Goal: Use online tool/utility: Utilize a website feature to perform a specific function

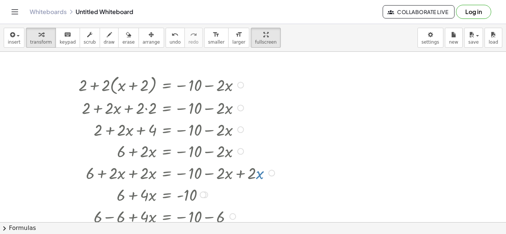
drag, startPoint x: 104, startPoint y: 83, endPoint x: 110, endPoint y: 85, distance: 5.9
click at [110, 85] on div at bounding box center [178, 85] width 206 height 24
click at [15, 31] on div "button" at bounding box center [14, 34] width 13 height 9
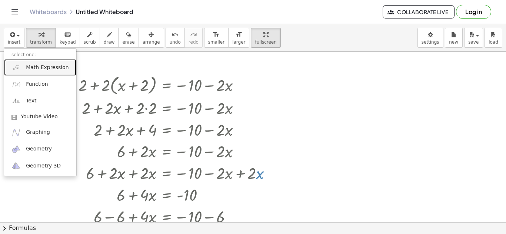
click at [20, 70] on img at bounding box center [15, 67] width 9 height 9
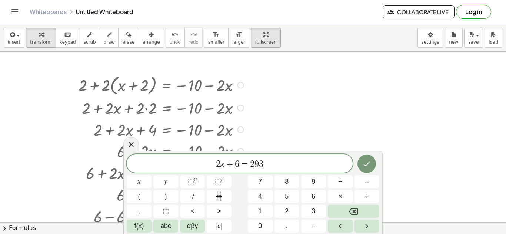
scroll to position [3, 0]
click at [366, 165] on icon "Done" at bounding box center [367, 163] width 7 height 5
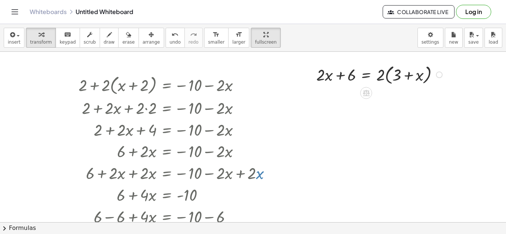
click at [364, 74] on div at bounding box center [381, 74] width 136 height 24
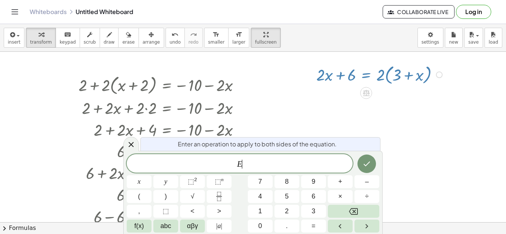
scroll to position [3, 0]
drag, startPoint x: 220, startPoint y: 62, endPoint x: 126, endPoint y: 131, distance: 117.0
click at [126, 131] on div "+ 2 + · 2 · ( + x + 2 ) = − 10 − · 2 · x + 2 + · 2 · x + · 2 · 2 = − 10 − · 2 ·…" at bounding box center [253, 222] width 506 height 341
click at [60, 89] on div at bounding box center [253, 222] width 506 height 341
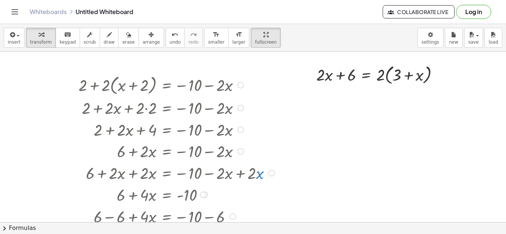
drag, startPoint x: 60, startPoint y: 89, endPoint x: 153, endPoint y: 128, distance: 100.8
click at [153, 128] on div "+ 2 + · 2 · ( + x + 2 ) = − 10 − · 2 · x + 2 + · 2 · x + · 2 · 2 = − 10 − · 2 ·…" at bounding box center [253, 222] width 506 height 341
click at [143, 32] on div "button" at bounding box center [151, 34] width 17 height 9
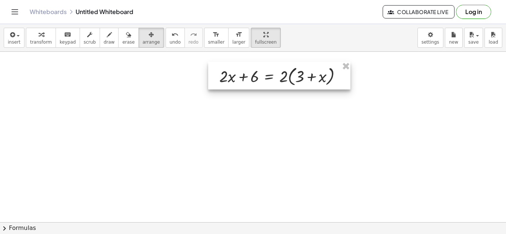
drag, startPoint x: 340, startPoint y: 82, endPoint x: 242, endPoint y: 83, distance: 97.8
click at [242, 83] on div at bounding box center [279, 76] width 142 height 28
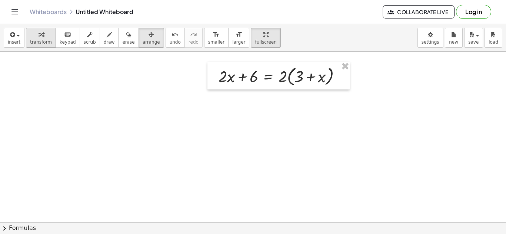
click at [48, 40] on button "transform" at bounding box center [41, 38] width 30 height 20
drag, startPoint x: 281, startPoint y: 79, endPoint x: 298, endPoint y: 77, distance: 17.2
click at [298, 77] on div at bounding box center [283, 76] width 136 height 24
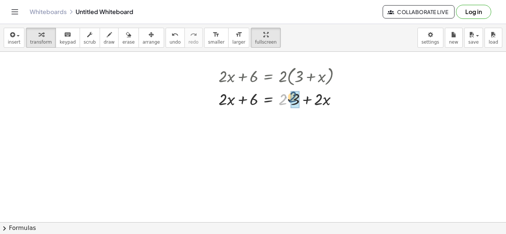
drag, startPoint x: 281, startPoint y: 103, endPoint x: 291, endPoint y: 100, distance: 10.0
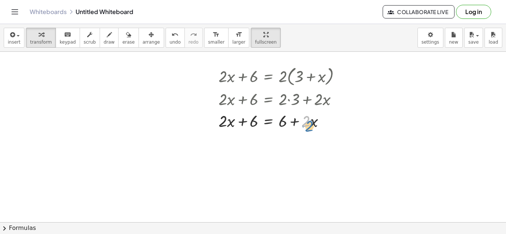
drag, startPoint x: 305, startPoint y: 120, endPoint x: 310, endPoint y: 119, distance: 4.6
click at [310, 119] on div at bounding box center [283, 121] width 136 height 22
drag, startPoint x: 313, startPoint y: 122, endPoint x: 209, endPoint y: 122, distance: 104.4
click at [209, 122] on div "+ · 2 · x + 6 = · 2 · ( + 3 + x ) + · 2 · x + 6 = + · 2 · 3 + · 2 · x · x + · 2…" at bounding box center [278, 97] width 142 height 71
drag, startPoint x: 314, startPoint y: 120, endPoint x: 219, endPoint y: 117, distance: 95.2
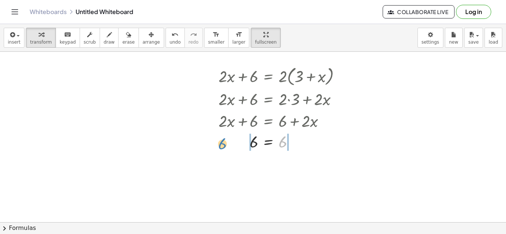
drag, startPoint x: 280, startPoint y: 142, endPoint x: 220, endPoint y: 144, distance: 60.0
click at [220, 144] on div at bounding box center [283, 141] width 136 height 21
drag, startPoint x: 229, startPoint y: 166, endPoint x: 251, endPoint y: 165, distance: 22.6
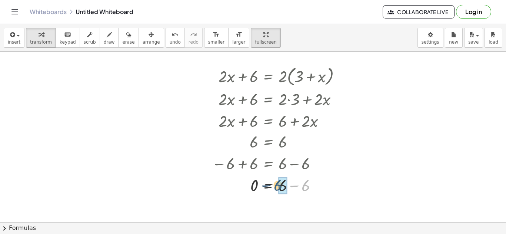
drag, startPoint x: 306, startPoint y: 188, endPoint x: 279, endPoint y: 188, distance: 27.4
click at [143, 42] on span "arrange" at bounding box center [151, 42] width 17 height 5
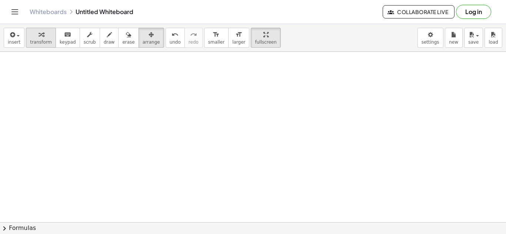
click at [49, 33] on button "transform" at bounding box center [41, 38] width 30 height 20
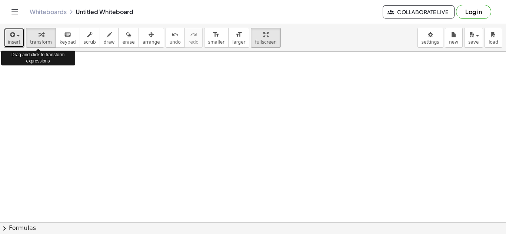
click at [23, 39] on button "insert" at bounding box center [14, 38] width 21 height 20
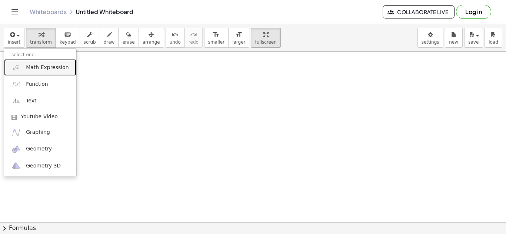
click at [34, 62] on link "Math Expression" at bounding box center [40, 67] width 72 height 17
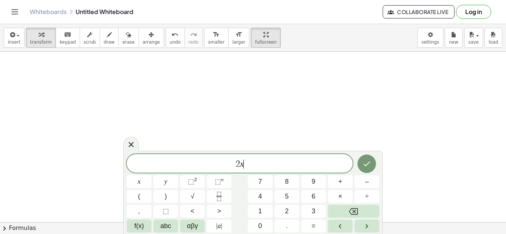
scroll to position [4, 0]
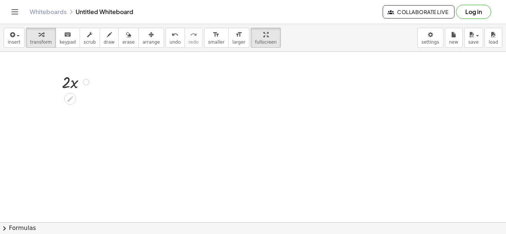
click at [74, 79] on div at bounding box center [76, 82] width 37 height 22
click at [72, 93] on div at bounding box center [70, 99] width 12 height 12
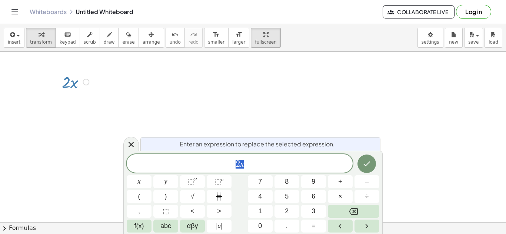
scroll to position [5, 0]
click at [251, 160] on span "2 x" at bounding box center [240, 164] width 226 height 10
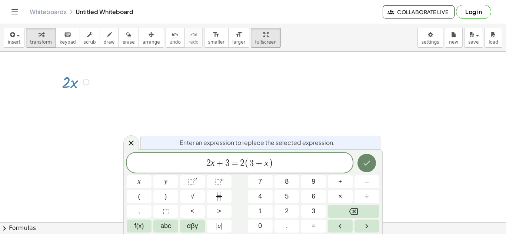
click at [369, 161] on icon "Done" at bounding box center [366, 163] width 9 height 9
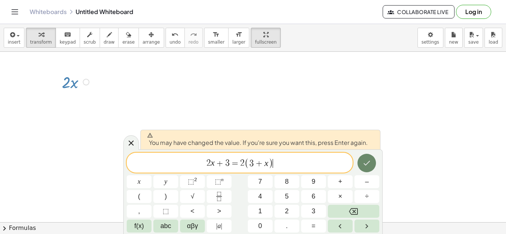
click at [369, 163] on icon "Done" at bounding box center [366, 163] width 9 height 9
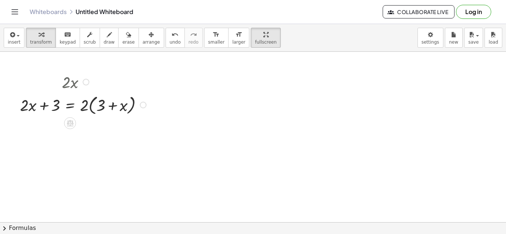
click at [74, 80] on div at bounding box center [84, 82] width 136 height 22
click at [74, 84] on div at bounding box center [84, 82] width 136 height 22
click at [143, 37] on div "button" at bounding box center [151, 34] width 17 height 9
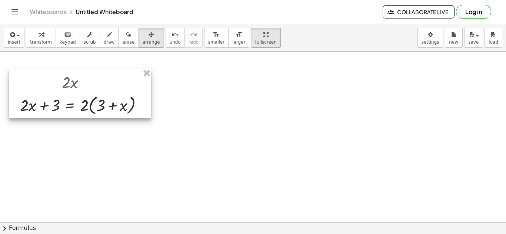
click at [76, 84] on div at bounding box center [80, 94] width 142 height 50
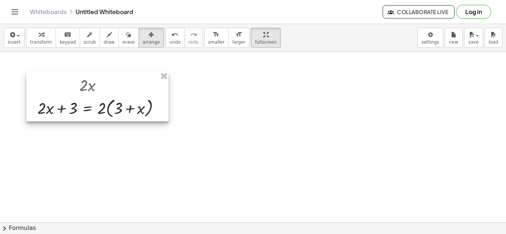
drag, startPoint x: 76, startPoint y: 84, endPoint x: 201, endPoint y: 97, distance: 125.4
click at [168, 97] on div at bounding box center [97, 97] width 142 height 50
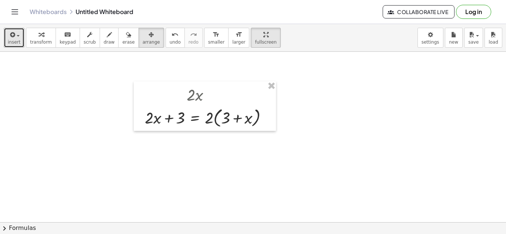
click at [11, 37] on icon "button" at bounding box center [12, 34] width 7 height 9
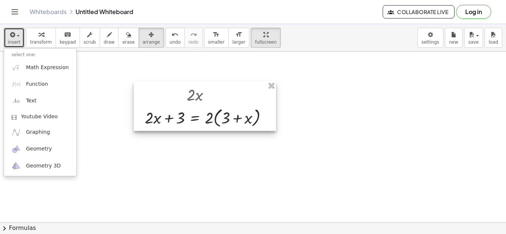
click at [188, 114] on div at bounding box center [205, 106] width 142 height 50
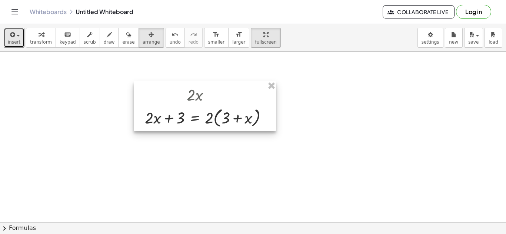
click at [227, 111] on div at bounding box center [205, 106] width 142 height 50
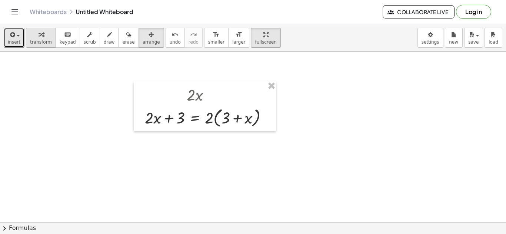
click at [41, 38] on div "button" at bounding box center [41, 34] width 22 height 9
click at [217, 115] on div at bounding box center [209, 117] width 136 height 24
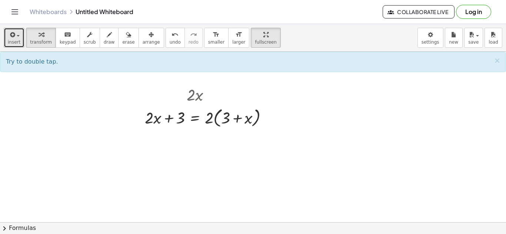
click at [18, 38] on div "button" at bounding box center [14, 34] width 13 height 9
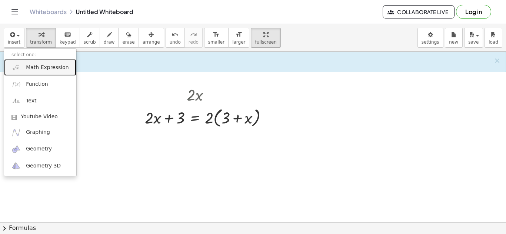
click at [29, 70] on span "Math Expression" at bounding box center [47, 67] width 43 height 7
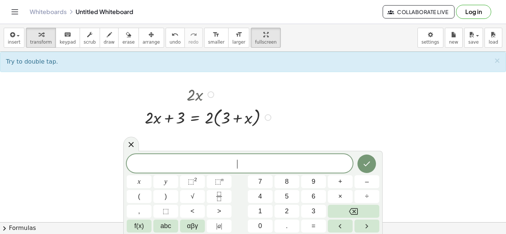
click at [216, 121] on div at bounding box center [209, 117] width 136 height 24
click at [207, 116] on div at bounding box center [209, 117] width 136 height 24
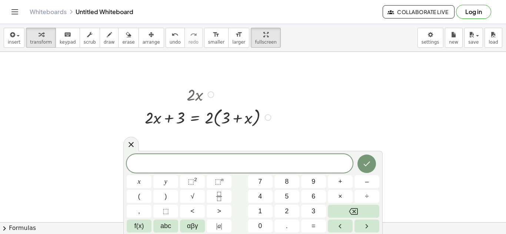
click at [211, 116] on div at bounding box center [209, 117] width 136 height 24
click at [128, 143] on icon at bounding box center [131, 144] width 9 height 9
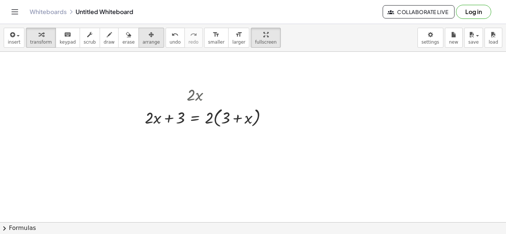
click at [143, 41] on span "arrange" at bounding box center [151, 42] width 17 height 5
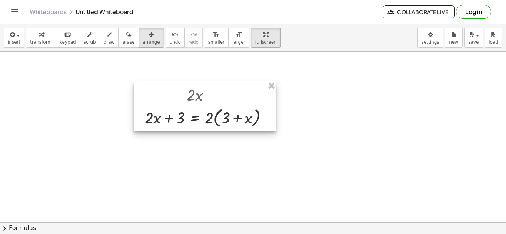
click at [199, 119] on div at bounding box center [205, 106] width 142 height 50
click at [203, 120] on div at bounding box center [205, 106] width 142 height 50
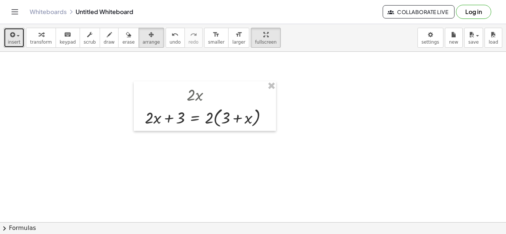
click at [22, 42] on button "insert" at bounding box center [14, 38] width 21 height 20
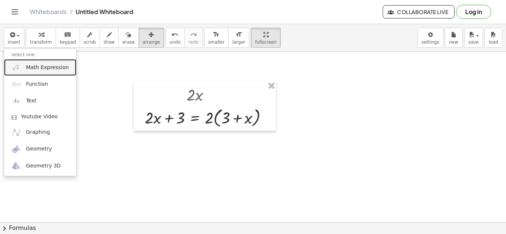
click at [35, 70] on span "Math Expression" at bounding box center [47, 67] width 43 height 7
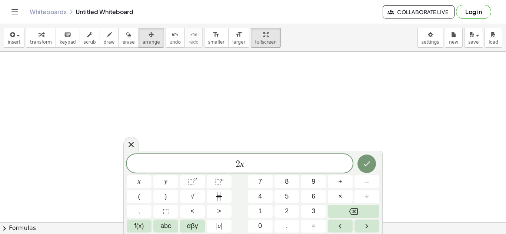
scroll to position [9, 0]
click at [369, 155] on button "Done" at bounding box center [366, 163] width 19 height 19
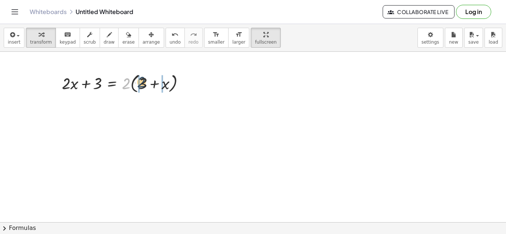
drag, startPoint x: 125, startPoint y: 83, endPoint x: 140, endPoint y: 82, distance: 14.8
click at [140, 82] on div at bounding box center [126, 83] width 136 height 24
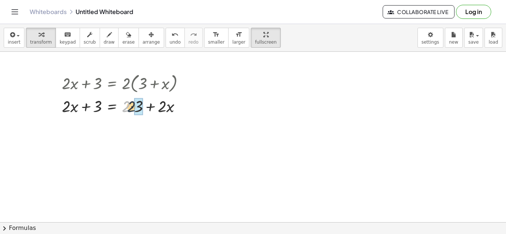
drag, startPoint x: 126, startPoint y: 106, endPoint x: 139, endPoint y: 105, distance: 13.0
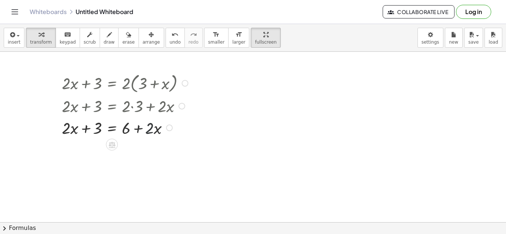
click at [155, 128] on div at bounding box center [126, 128] width 136 height 22
drag, startPoint x: 157, startPoint y: 129, endPoint x: 66, endPoint y: 128, distance: 91.5
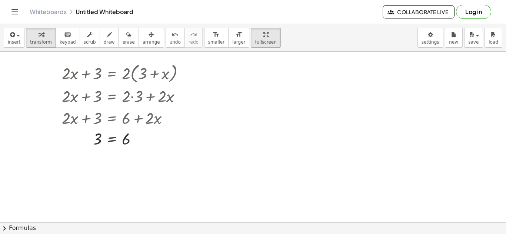
scroll to position [0, 0]
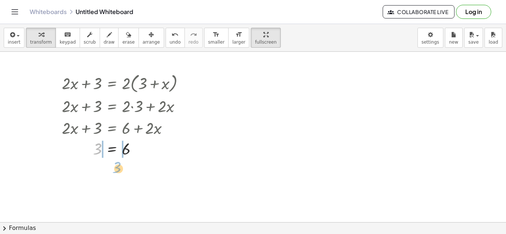
drag, startPoint x: 96, startPoint y: 146, endPoint x: 112, endPoint y: 162, distance: 22.5
click at [118, 99] on div at bounding box center [126, 106] width 136 height 22
click at [150, 42] on button "arrange" at bounding box center [151, 38] width 26 height 20
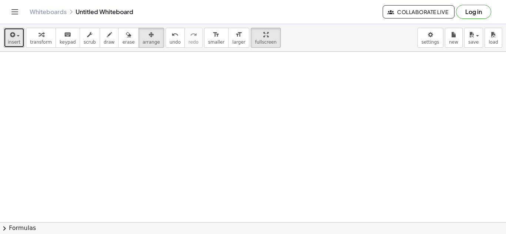
click at [14, 40] on span "insert" at bounding box center [14, 42] width 13 height 5
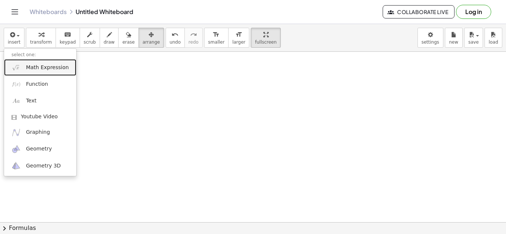
click at [27, 67] on span "Math Expression" at bounding box center [47, 67] width 43 height 7
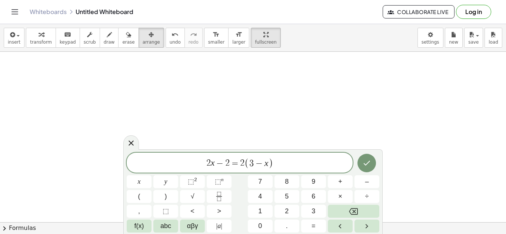
click at [360, 154] on div at bounding box center [366, 163] width 25 height 21
click at [365, 159] on icon "Done" at bounding box center [366, 163] width 9 height 9
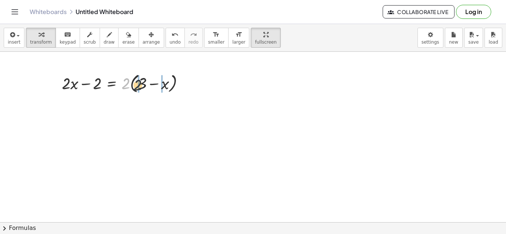
drag, startPoint x: 126, startPoint y: 78, endPoint x: 147, endPoint y: 79, distance: 20.4
click at [147, 79] on div at bounding box center [126, 83] width 136 height 24
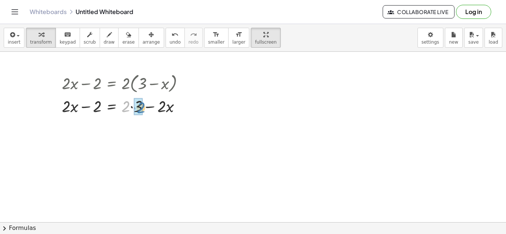
drag, startPoint x: 125, startPoint y: 107, endPoint x: 139, endPoint y: 107, distance: 14.5
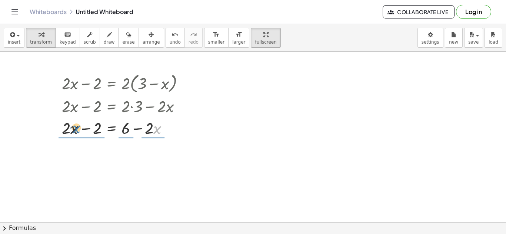
drag, startPoint x: 156, startPoint y: 130, endPoint x: 78, endPoint y: 130, distance: 77.4
click at [78, 130] on div at bounding box center [126, 128] width 136 height 22
click at [79, 130] on div at bounding box center [126, 127] width 136 height 32
drag, startPoint x: 154, startPoint y: 129, endPoint x: 160, endPoint y: 124, distance: 7.3
click at [160, 124] on div at bounding box center [121, 128] width 137 height 22
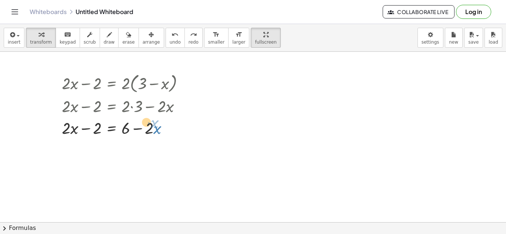
drag, startPoint x: 149, startPoint y: 132, endPoint x: 154, endPoint y: 129, distance: 5.6
click at [154, 129] on div at bounding box center [121, 128] width 137 height 22
drag, startPoint x: 156, startPoint y: 130, endPoint x: 63, endPoint y: 132, distance: 93.0
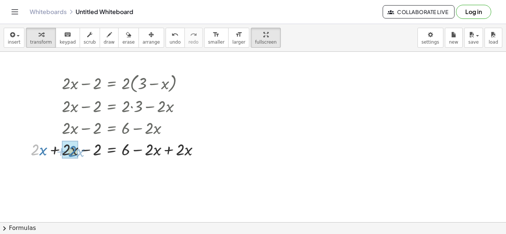
drag, startPoint x: 36, startPoint y: 150, endPoint x: 73, endPoint y: 151, distance: 37.0
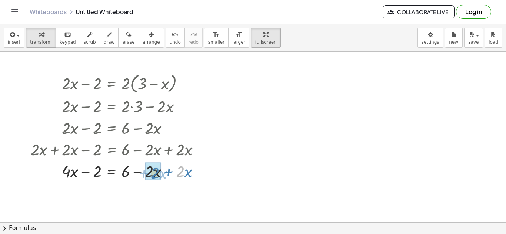
drag, startPoint x: 181, startPoint y: 171, endPoint x: 157, endPoint y: 172, distance: 24.1
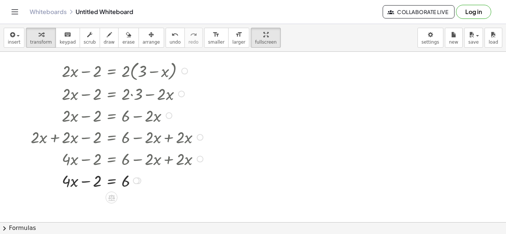
scroll to position [12, 0]
drag, startPoint x: 141, startPoint y: 182, endPoint x: 171, endPoint y: 190, distance: 31.2
click at [111, 181] on div "− 2 = 6 + · x · 4" at bounding box center [111, 181] width 0 height 0
drag, startPoint x: 95, startPoint y: 183, endPoint x: 134, endPoint y: 183, distance: 38.5
click at [134, 183] on div at bounding box center [118, 181] width 182 height 22
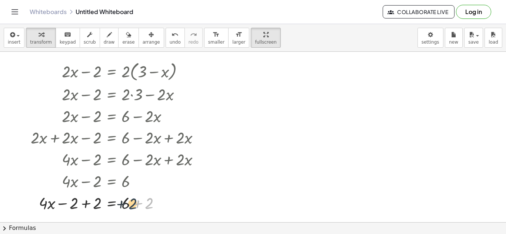
drag, startPoint x: 151, startPoint y: 205, endPoint x: 132, endPoint y: 206, distance: 19.3
click at [132, 206] on div at bounding box center [118, 203] width 182 height 22
drag, startPoint x: 97, startPoint y: 204, endPoint x: 76, endPoint y: 207, distance: 20.9
drag, startPoint x: 96, startPoint y: 205, endPoint x: 92, endPoint y: 206, distance: 4.1
click at [92, 206] on div at bounding box center [118, 203] width 182 height 22
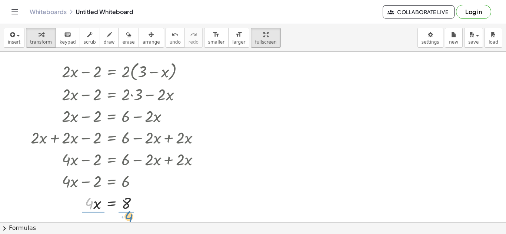
drag, startPoint x: 87, startPoint y: 206, endPoint x: 127, endPoint y: 220, distance: 42.4
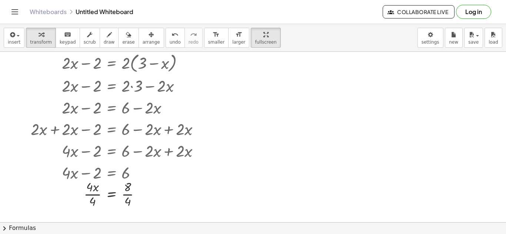
scroll to position [19, 0]
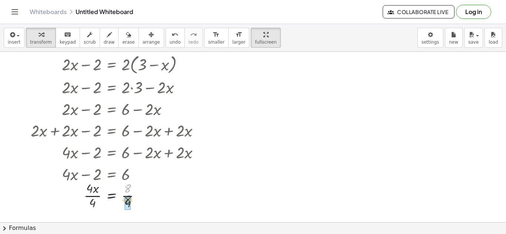
drag, startPoint x: 127, startPoint y: 191, endPoint x: 127, endPoint y: 203, distance: 12.6
drag, startPoint x: 92, startPoint y: 190, endPoint x: 94, endPoint y: 205, distance: 14.9
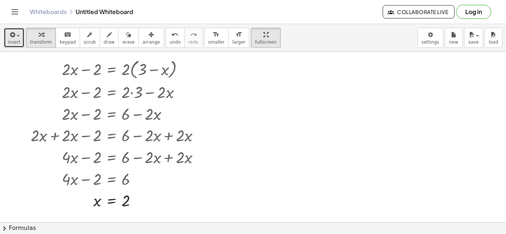
click at [19, 31] on button "insert" at bounding box center [14, 38] width 21 height 20
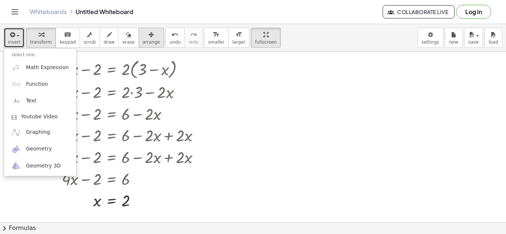
click at [148, 36] on icon "button" at bounding box center [150, 34] width 5 height 9
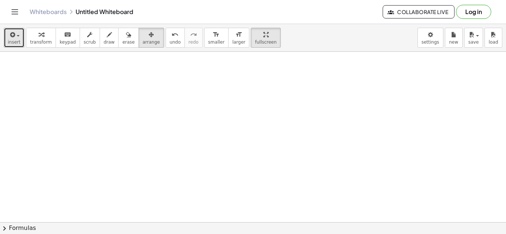
click at [15, 37] on span "button" at bounding box center [15, 35] width 1 height 5
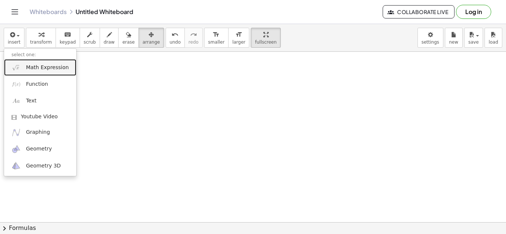
click at [23, 65] on link "Math Expression" at bounding box center [40, 67] width 72 height 17
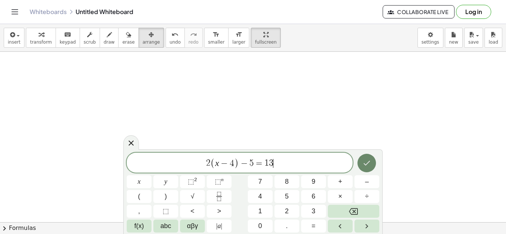
click at [368, 160] on icon "Done" at bounding box center [366, 163] width 9 height 9
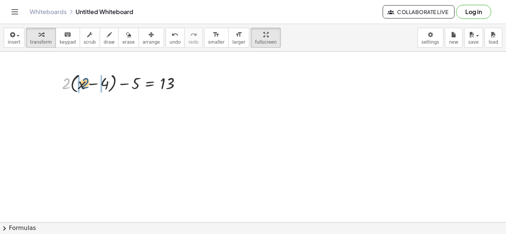
drag, startPoint x: 67, startPoint y: 86, endPoint x: 83, endPoint y: 86, distance: 16.7
click at [83, 86] on div at bounding box center [124, 83] width 133 height 24
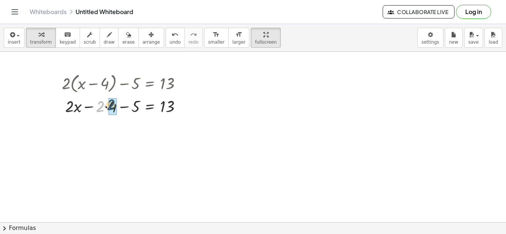
drag, startPoint x: 100, startPoint y: 106, endPoint x: 111, endPoint y: 104, distance: 11.6
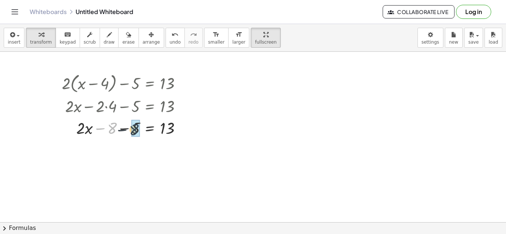
drag, startPoint x: 113, startPoint y: 130, endPoint x: 137, endPoint y: 130, distance: 24.4
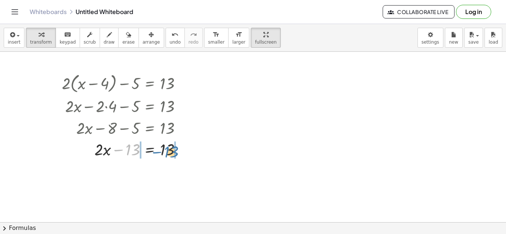
drag, startPoint x: 130, startPoint y: 148, endPoint x: 169, endPoint y: 150, distance: 39.7
click at [169, 150] on div at bounding box center [124, 149] width 133 height 22
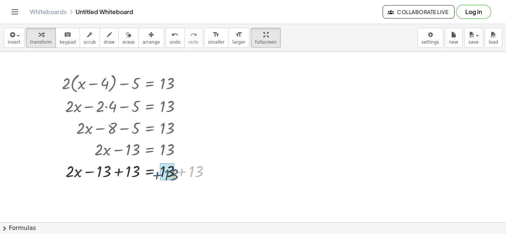
drag, startPoint x: 193, startPoint y: 169, endPoint x: 167, endPoint y: 171, distance: 25.6
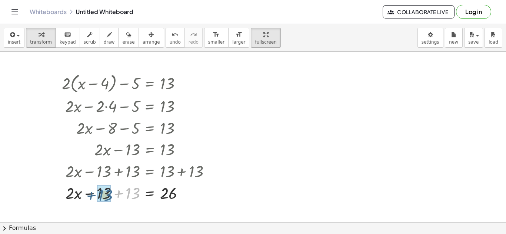
drag, startPoint x: 132, startPoint y: 196, endPoint x: 111, endPoint y: 197, distance: 20.8
drag, startPoint x: 129, startPoint y: 194, endPoint x: 166, endPoint y: 210, distance: 40.7
drag, startPoint x: 170, startPoint y: 189, endPoint x: 168, endPoint y: 200, distance: 11.3
drag, startPoint x: 136, startPoint y: 187, endPoint x: 133, endPoint y: 202, distance: 15.4
click at [133, 202] on div at bounding box center [138, 193] width 161 height 32
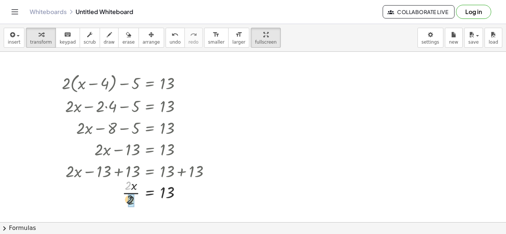
drag, startPoint x: 126, startPoint y: 187, endPoint x: 128, endPoint y: 200, distance: 13.9
click at [312, 148] on div at bounding box center [253, 208] width 506 height 341
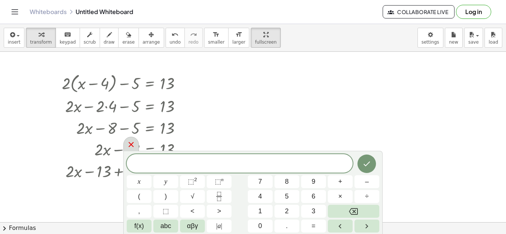
click at [132, 142] on icon at bounding box center [131, 144] width 9 height 9
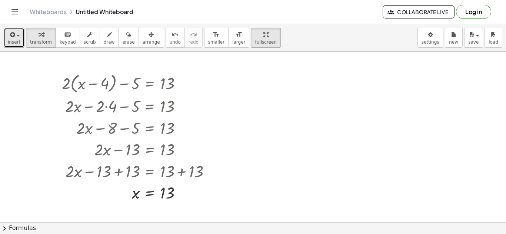
click at [11, 33] on icon "button" at bounding box center [12, 34] width 7 height 9
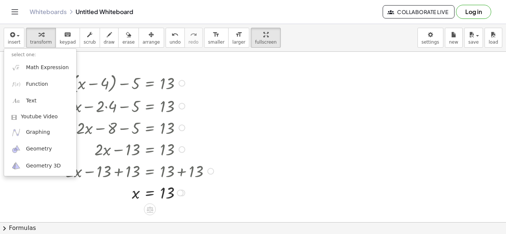
click at [161, 82] on div at bounding box center [138, 83] width 161 height 24
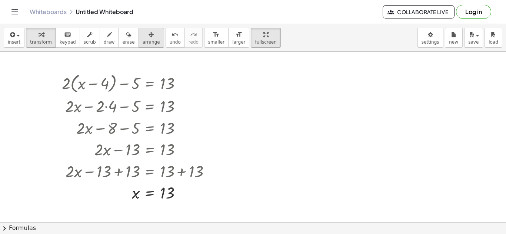
click at [141, 45] on button "arrange" at bounding box center [151, 38] width 26 height 20
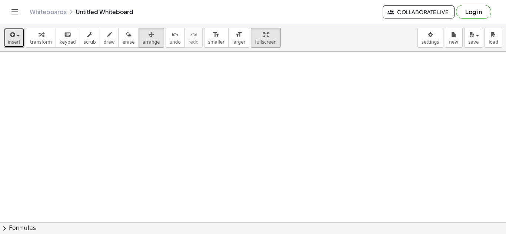
click at [21, 44] on button "insert" at bounding box center [14, 38] width 21 height 20
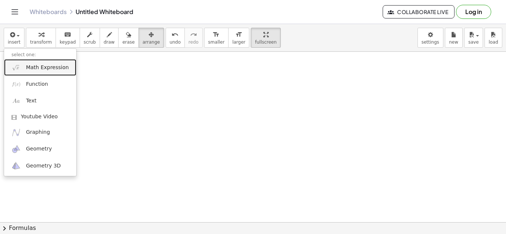
click at [29, 66] on span "Math Expression" at bounding box center [47, 67] width 43 height 7
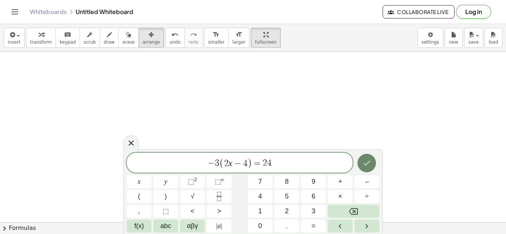
click at [363, 167] on icon "Done" at bounding box center [366, 163] width 9 height 9
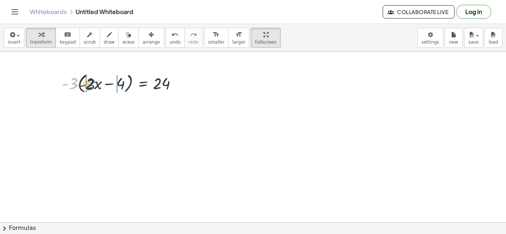
drag, startPoint x: 72, startPoint y: 82, endPoint x: 91, endPoint y: 82, distance: 18.9
click at [91, 82] on div at bounding box center [122, 83] width 129 height 24
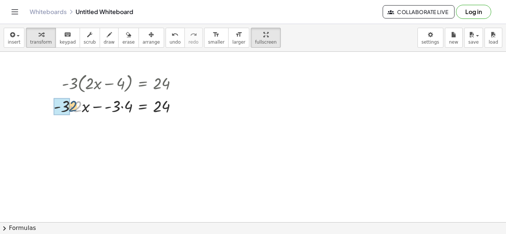
drag, startPoint x: 79, startPoint y: 107, endPoint x: 65, endPoint y: 106, distance: 14.1
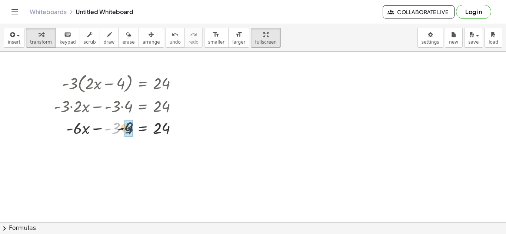
drag, startPoint x: 115, startPoint y: 126, endPoint x: 130, endPoint y: 125, distance: 15.6
drag, startPoint x: 127, startPoint y: 132, endPoint x: 193, endPoint y: 129, distance: 65.6
click at [193, 129] on div "· - 3 · ( + · 2 · x − 4 ) = 24 + · - 3 · 2 · x − · - 3 · 4 = 24 + · - 6 · x − ·…" at bounding box center [253, 208] width 506 height 341
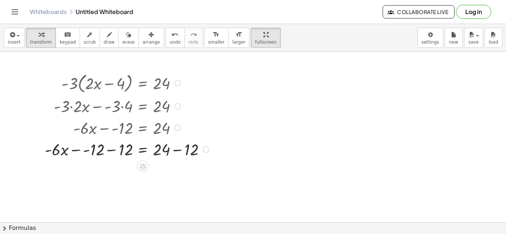
scroll to position [29, 0]
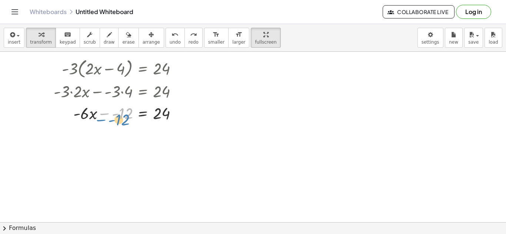
drag, startPoint x: 127, startPoint y: 116, endPoint x: 123, endPoint y: 120, distance: 5.5
click at [123, 120] on div at bounding box center [118, 113] width 137 height 22
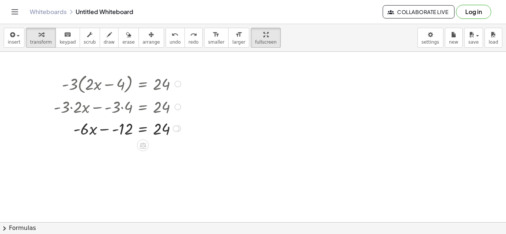
scroll to position [14, 0]
drag, startPoint x: 126, startPoint y: 130, endPoint x: 198, endPoint y: 128, distance: 72.6
click at [198, 128] on div "· - 3 · ( + · 2 · x − 4 ) = 24 + · - 3 · 2 · x − · - 3 · 4 = 24 + · - 6 · x − ·…" at bounding box center [253, 208] width 506 height 341
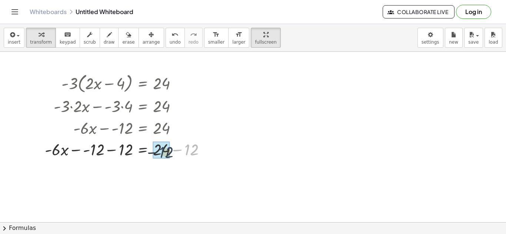
drag, startPoint x: 193, startPoint y: 151, endPoint x: 166, endPoint y: 152, distance: 27.1
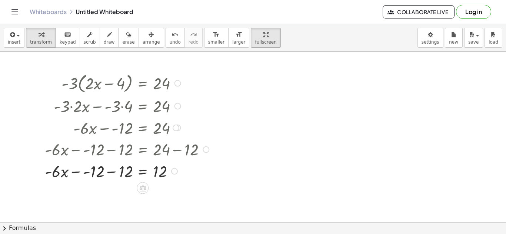
click at [126, 151] on div at bounding box center [128, 149] width 174 height 22
drag, startPoint x: 125, startPoint y: 168, endPoint x: 98, endPoint y: 168, distance: 27.0
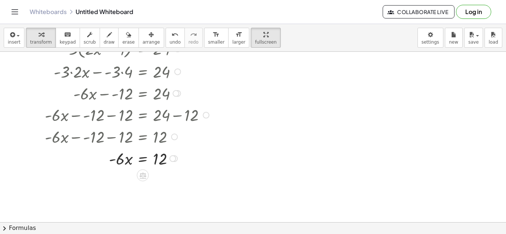
scroll to position [49, 0]
drag, startPoint x: 118, startPoint y: 163, endPoint x: 158, endPoint y: 182, distance: 45.2
drag, startPoint x: 163, startPoint y: 175, endPoint x: 161, endPoint y: 190, distance: 14.9
click at [122, 180] on div at bounding box center [128, 185] width 174 height 32
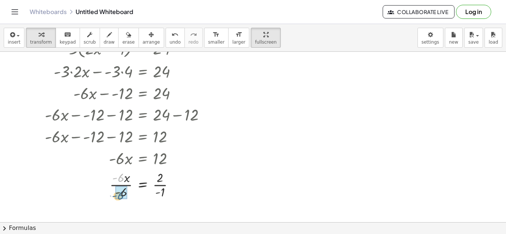
drag, startPoint x: 122, startPoint y: 180, endPoint x: 123, endPoint y: 199, distance: 18.9
drag, startPoint x: 163, startPoint y: 194, endPoint x: 164, endPoint y: 178, distance: 15.6
drag, startPoint x: 124, startPoint y: 193, endPoint x: 122, endPoint y: 180, distance: 13.8
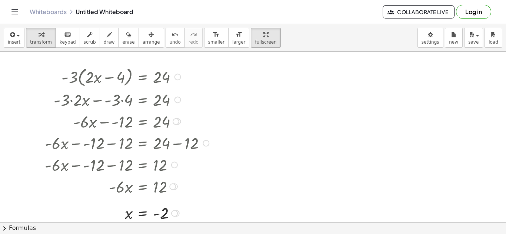
scroll to position [21, 0]
click at [213, 39] on icon "format_size" at bounding box center [216, 34] width 7 height 9
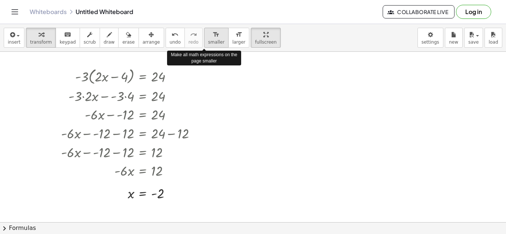
click at [213, 39] on icon "format_size" at bounding box center [216, 34] width 7 height 9
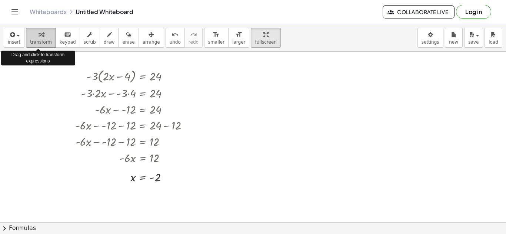
click at [43, 31] on div "button" at bounding box center [41, 34] width 22 height 9
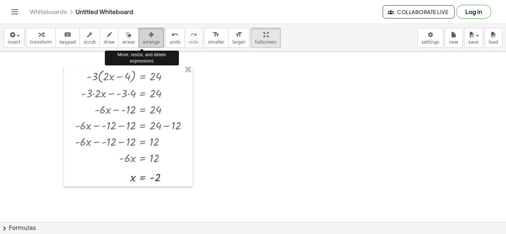
click at [143, 41] on span "arrange" at bounding box center [151, 42] width 17 height 5
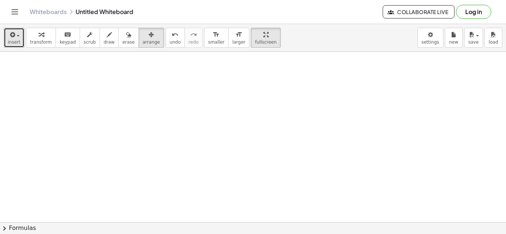
click at [14, 28] on button "insert" at bounding box center [14, 38] width 21 height 20
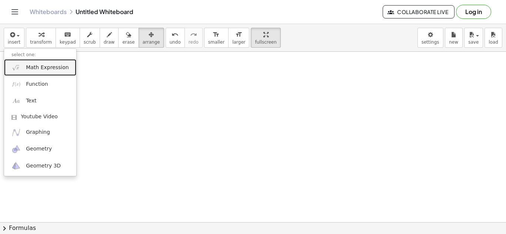
click at [15, 65] on img at bounding box center [15, 67] width 9 height 9
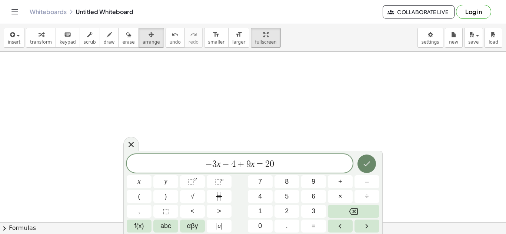
click at [370, 166] on icon "Done" at bounding box center [366, 164] width 9 height 9
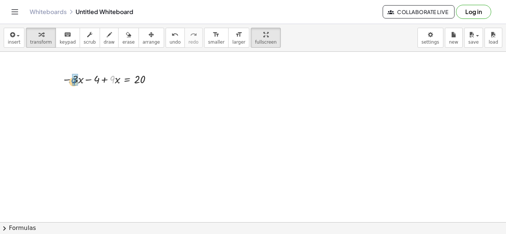
drag, startPoint x: 113, startPoint y: 81, endPoint x: 74, endPoint y: 82, distance: 38.5
drag, startPoint x: 117, startPoint y: 79, endPoint x: 65, endPoint y: 83, distance: 51.6
click at [65, 83] on div at bounding box center [109, 79] width 102 height 16
drag, startPoint x: 96, startPoint y: 95, endPoint x: 75, endPoint y: 96, distance: 20.8
drag, startPoint x: 79, startPoint y: 80, endPoint x: 120, endPoint y: 81, distance: 40.7
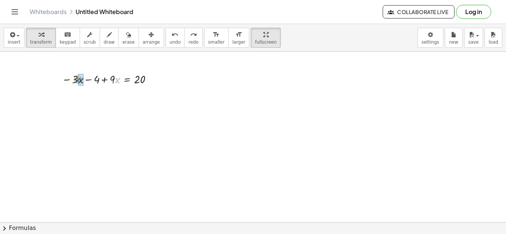
drag, startPoint x: 119, startPoint y: 83, endPoint x: 80, endPoint y: 82, distance: 39.3
drag, startPoint x: 113, startPoint y: 77, endPoint x: 76, endPoint y: 77, distance: 37.8
drag, startPoint x: 111, startPoint y: 78, endPoint x: 92, endPoint y: 90, distance: 22.2
click at [92, 90] on div "− · 3 · x − 4 + · 9 · x = 20" at bounding box center [253, 201] width 506 height 341
click at [92, 90] on div at bounding box center [253, 201] width 506 height 341
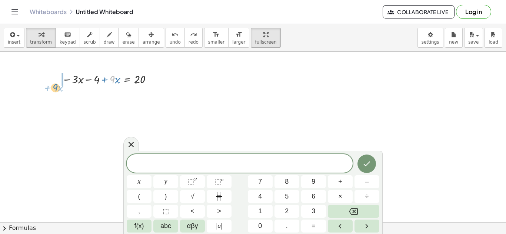
drag, startPoint x: 113, startPoint y: 79, endPoint x: 56, endPoint y: 85, distance: 57.0
click at [56, 85] on div "· 9 + · x − · 3 · x − 4 + · 9 · x = 20" at bounding box center [103, 79] width 104 height 20
click at [128, 141] on icon at bounding box center [131, 144] width 9 height 9
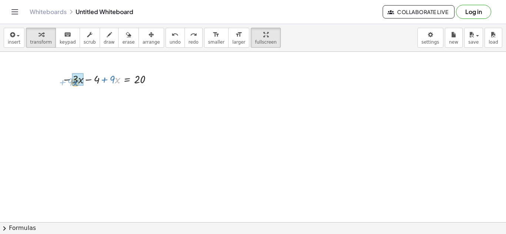
drag, startPoint x: 116, startPoint y: 82, endPoint x: 76, endPoint y: 84, distance: 39.7
click at [76, 84] on div at bounding box center [109, 79] width 102 height 16
drag, startPoint x: 117, startPoint y: 79, endPoint x: 81, endPoint y: 93, distance: 39.3
drag, startPoint x: 79, startPoint y: 95, endPoint x: 99, endPoint y: 97, distance: 20.4
drag, startPoint x: 80, startPoint y: 94, endPoint x: 97, endPoint y: 95, distance: 17.8
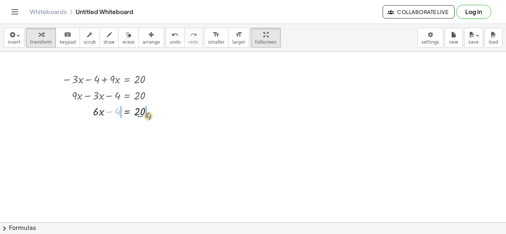
drag, startPoint x: 116, startPoint y: 113, endPoint x: 156, endPoint y: 113, distance: 40.0
click at [156, 113] on div at bounding box center [110, 111] width 104 height 16
drag, startPoint x: 160, startPoint y: 126, endPoint x: 145, endPoint y: 128, distance: 14.5
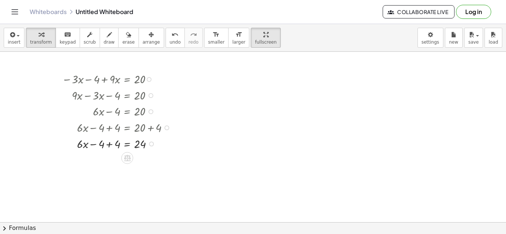
click at [119, 129] on div at bounding box center [118, 127] width 120 height 16
drag, startPoint x: 116, startPoint y: 144, endPoint x: 101, endPoint y: 146, distance: 14.9
drag, startPoint x: 113, startPoint y: 145, endPoint x: 140, endPoint y: 160, distance: 30.6
click at [141, 145] on div at bounding box center [118, 144] width 119 height 16
drag, startPoint x: 141, startPoint y: 159, endPoint x: 141, endPoint y: 169, distance: 9.6
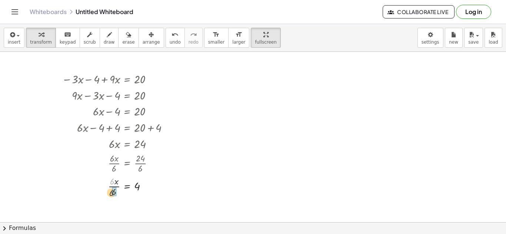
drag, startPoint x: 114, startPoint y: 182, endPoint x: 114, endPoint y: 194, distance: 12.2
